Goal: Information Seeking & Learning: Learn about a topic

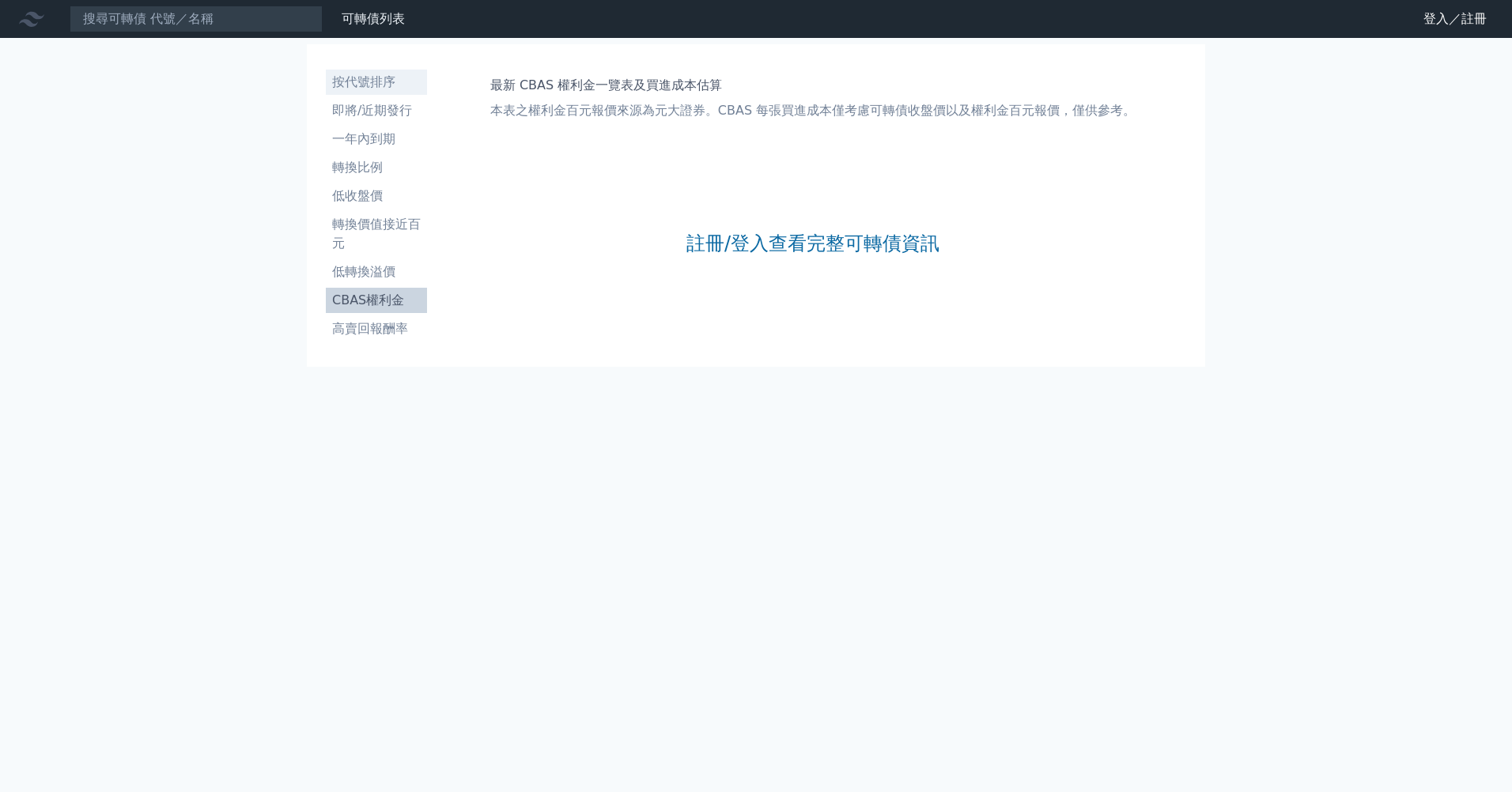
click at [356, 84] on li "按代號排序" at bounding box center [376, 82] width 101 height 19
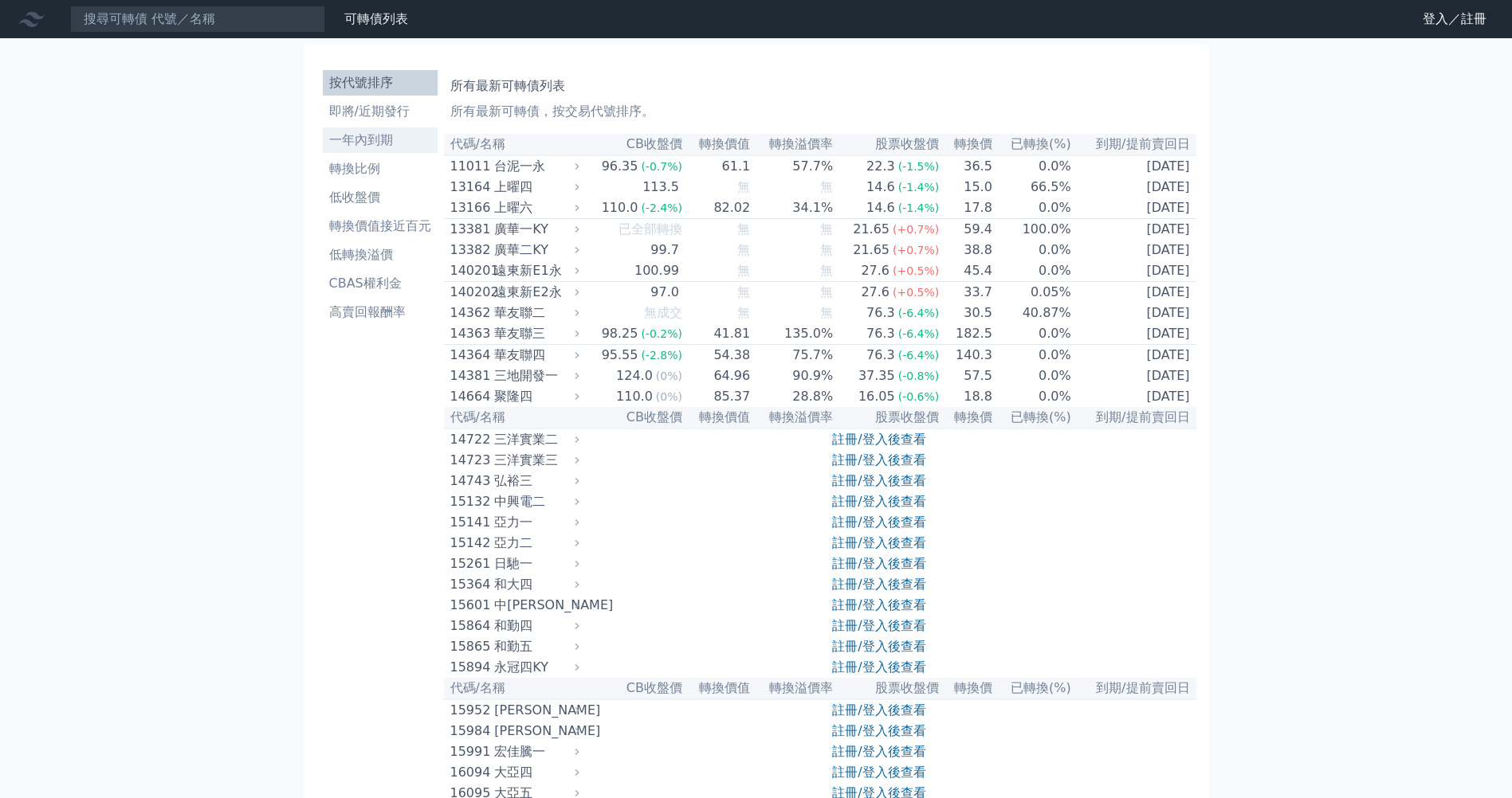
click at [385, 144] on li "一年內到期" at bounding box center [381, 140] width 115 height 19
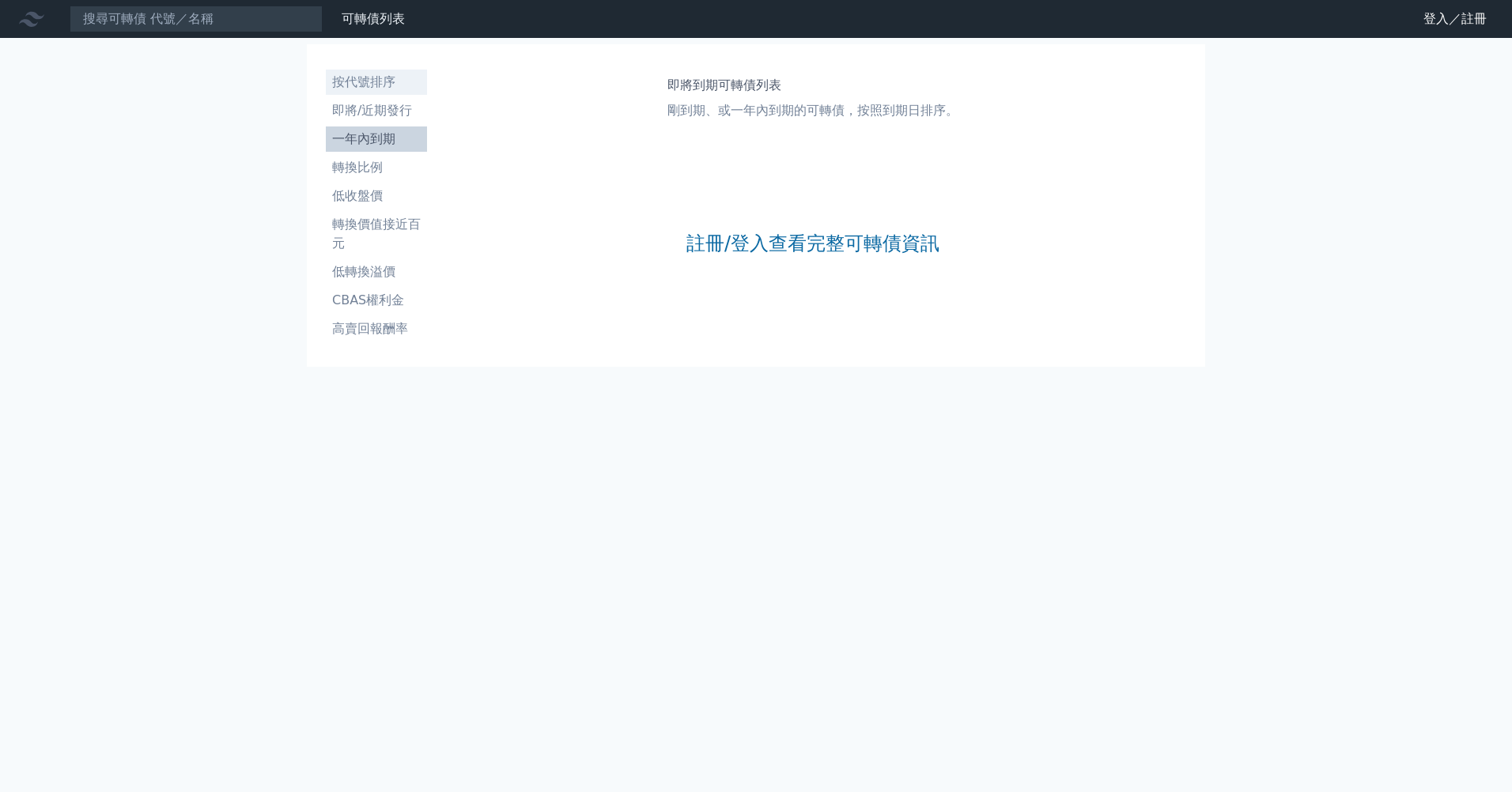
click at [372, 85] on li "按代號排序" at bounding box center [376, 82] width 101 height 19
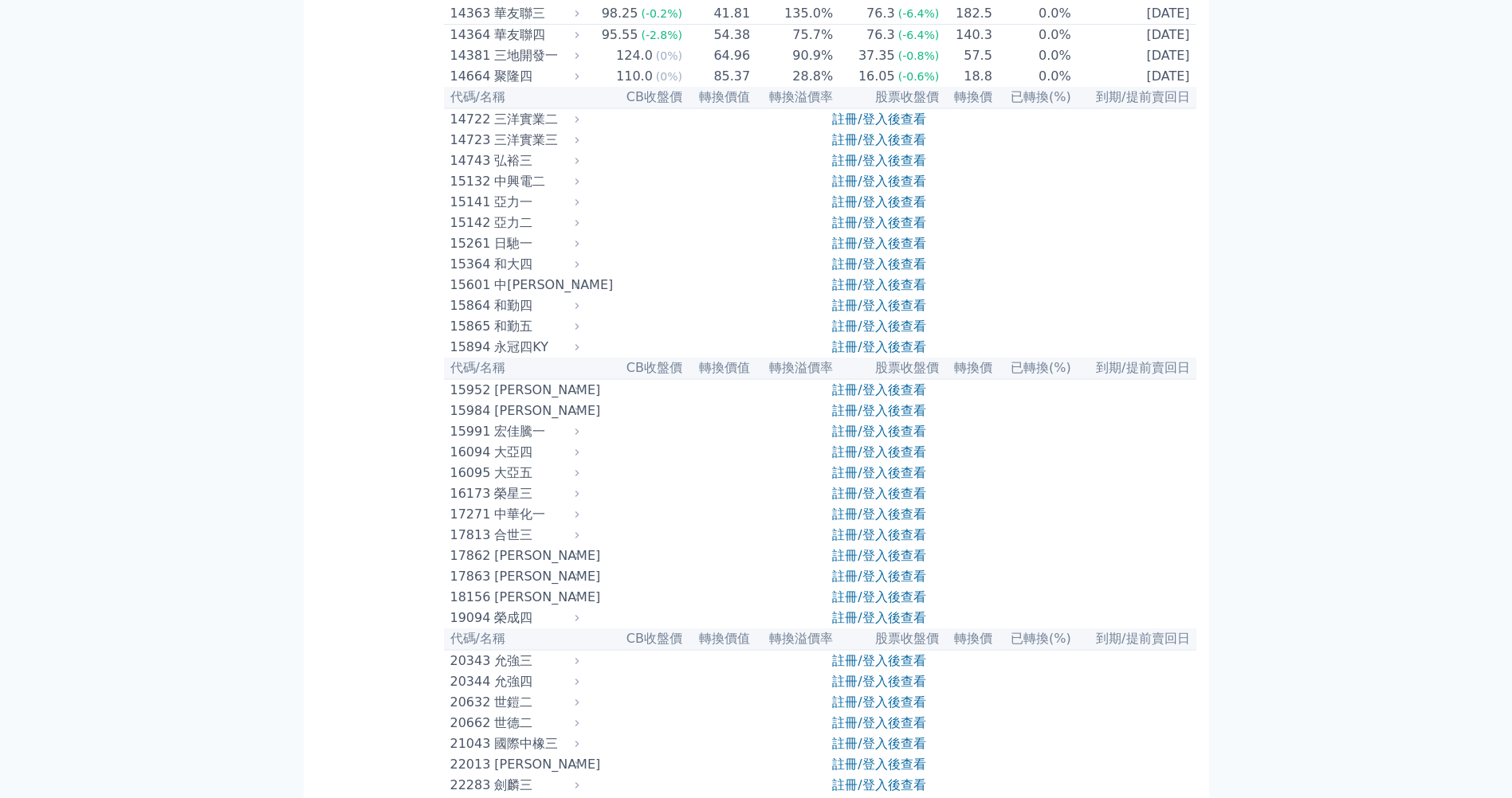
scroll to position [319, 0]
drag, startPoint x: 899, startPoint y: 222, endPoint x: 900, endPoint y: 212, distance: 10.0
click at [900, 191] on link "註冊/登入後查看" at bounding box center [878, 183] width 94 height 15
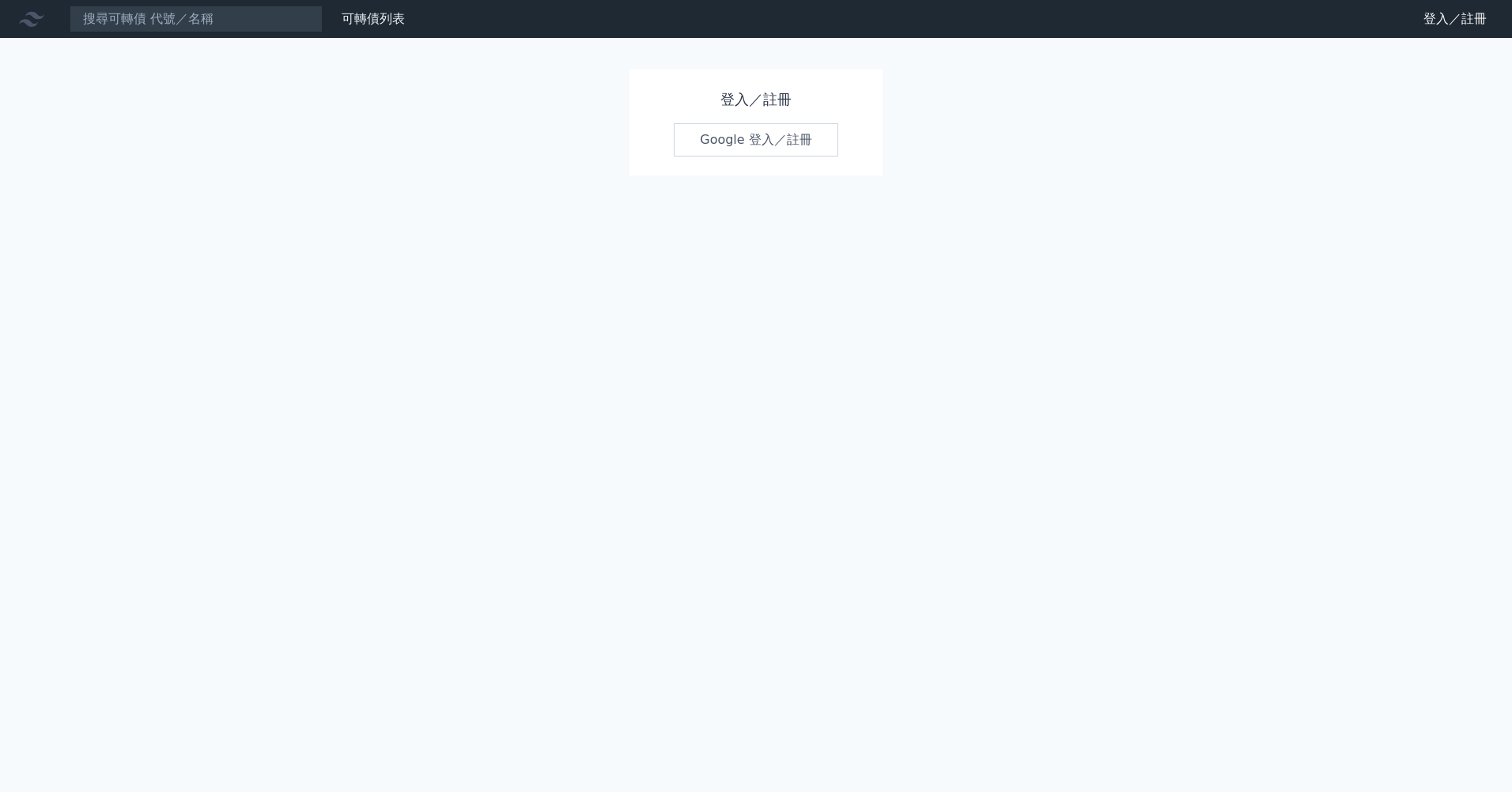
click at [755, 132] on link "Google 登入／註冊" at bounding box center [756, 140] width 165 height 33
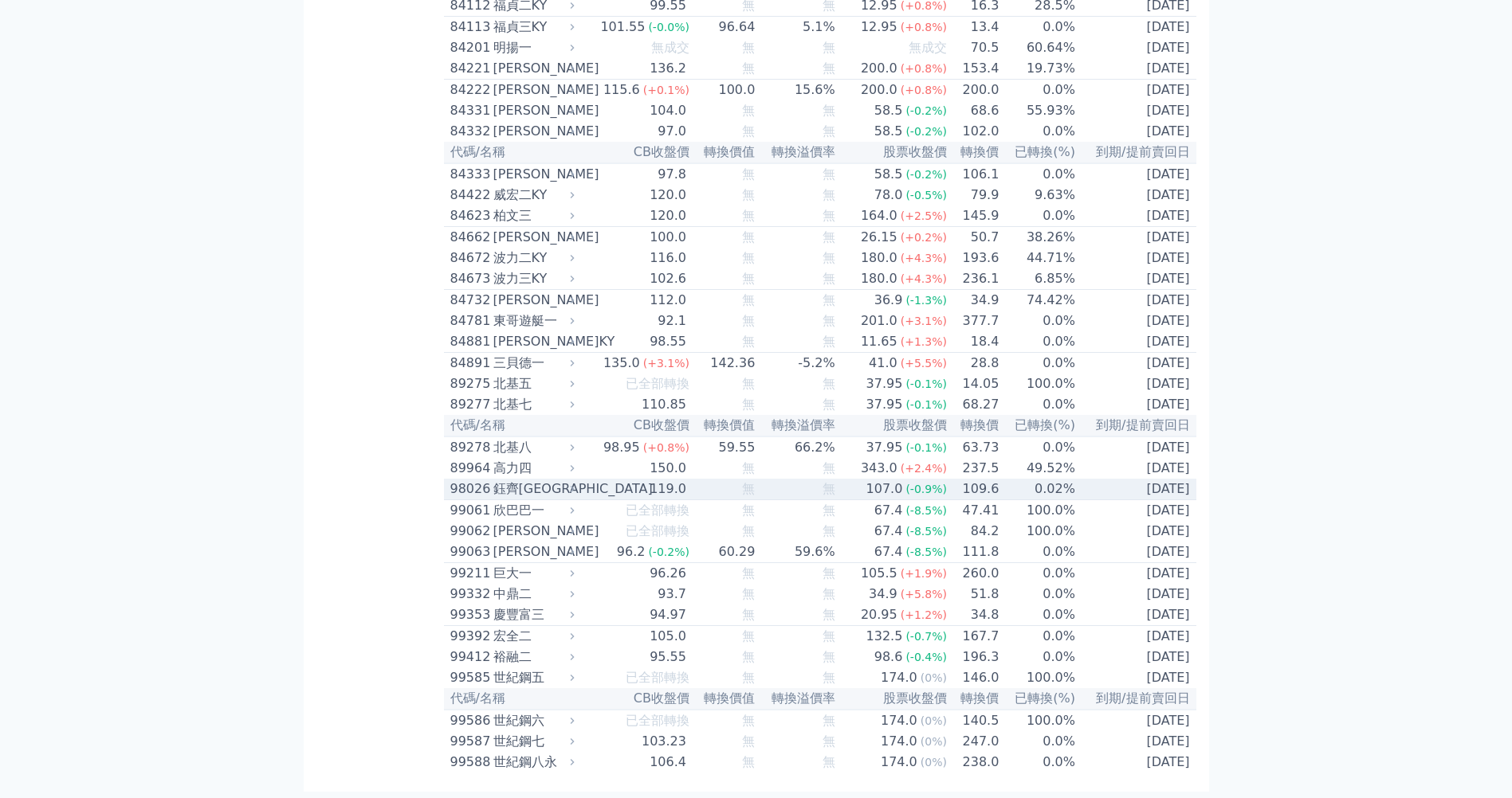
scroll to position [8525, 0]
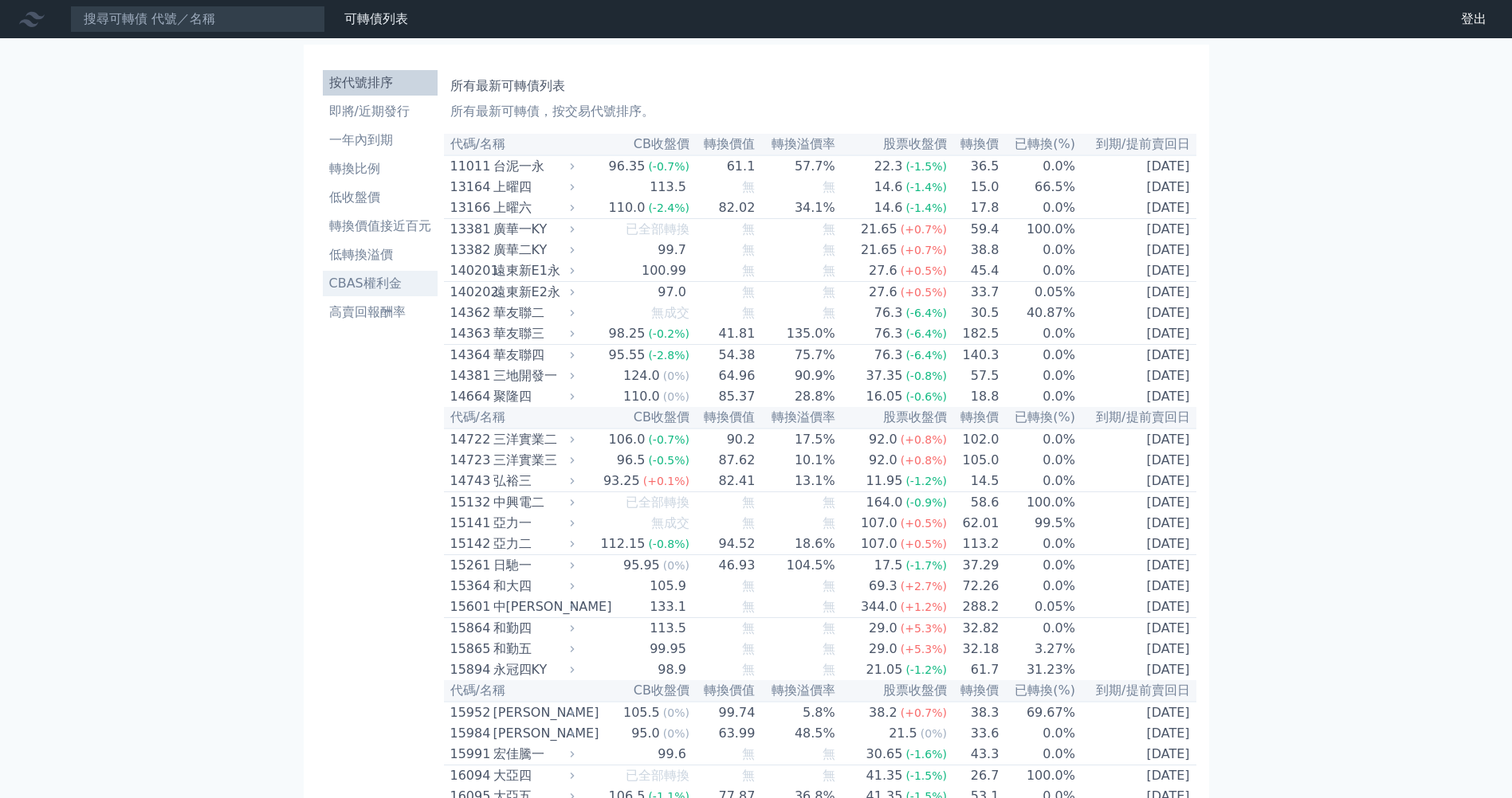
click at [401, 283] on li "CBAS權利金" at bounding box center [381, 283] width 115 height 19
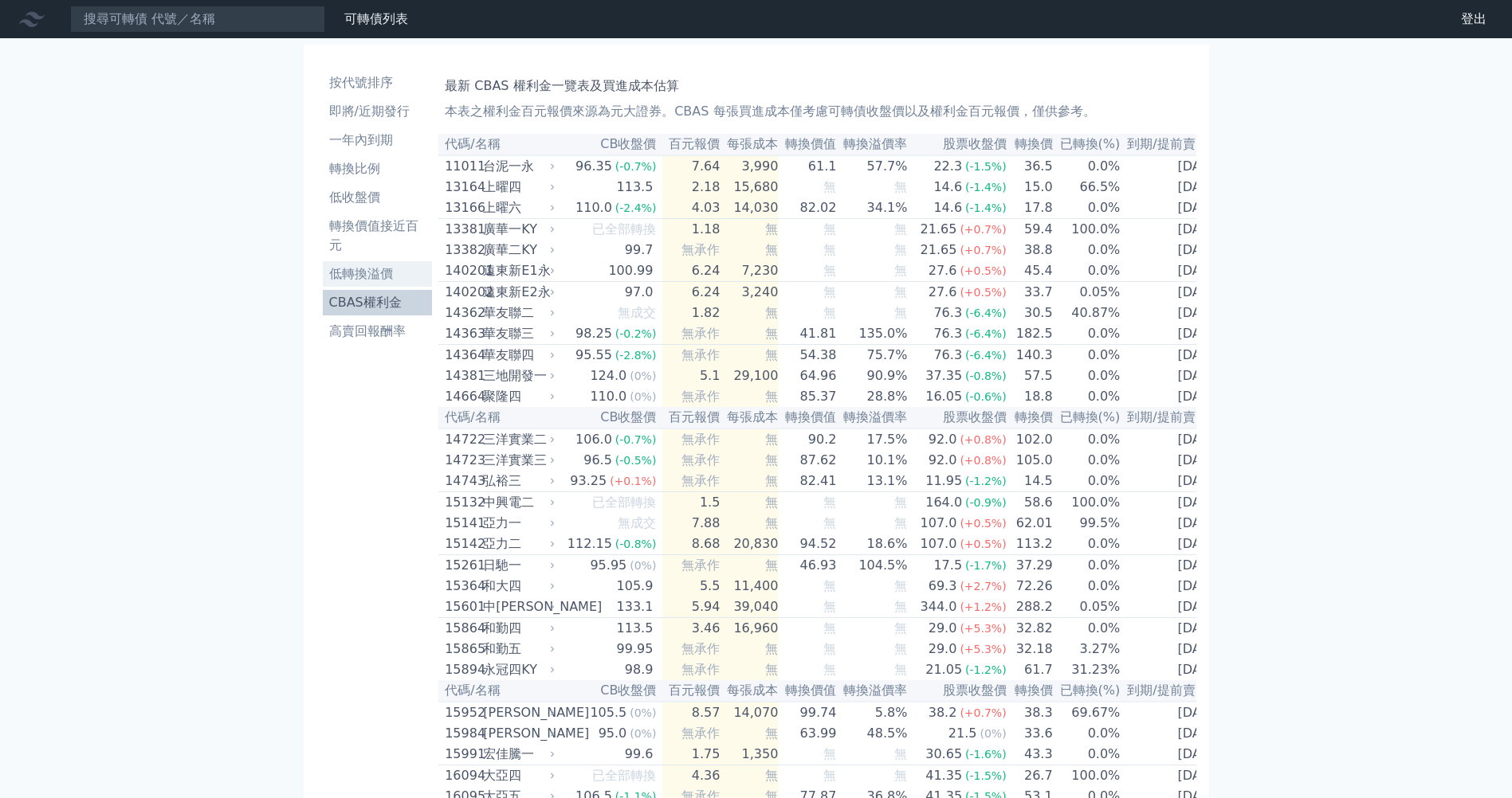
click at [396, 283] on li "低轉換溢價" at bounding box center [378, 274] width 110 height 19
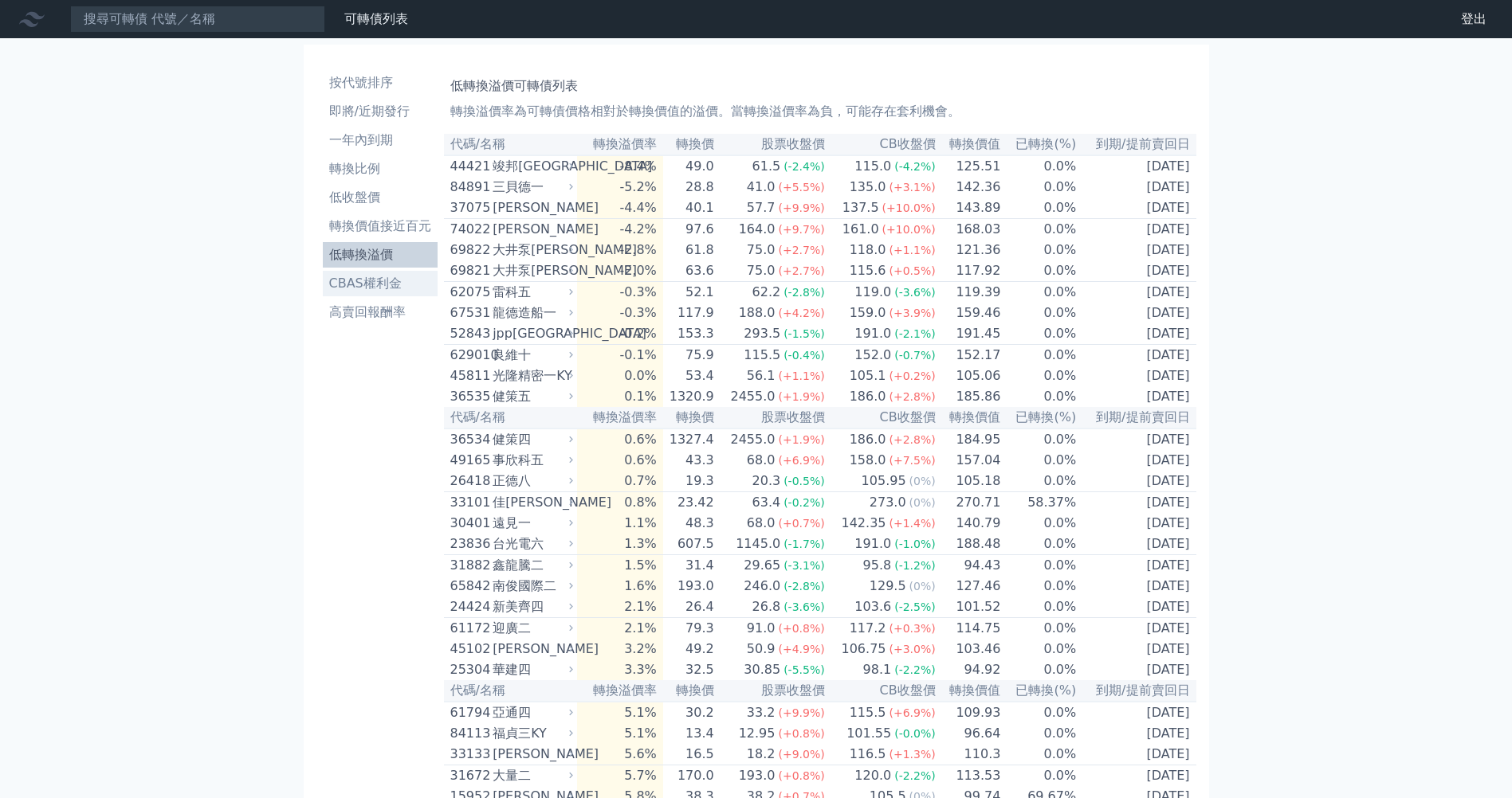
click at [393, 282] on li "CBAS權利金" at bounding box center [381, 283] width 115 height 19
